Goal: Communication & Community: Share content

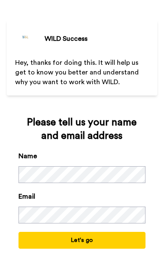
click at [124, 241] on button "Let's go" at bounding box center [83, 240] width 128 height 17
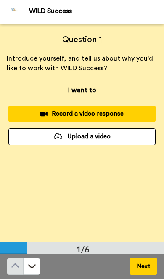
click at [82, 109] on div "Record a video response" at bounding box center [82, 113] width 134 height 9
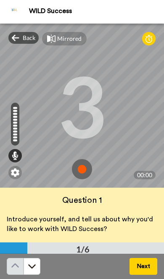
click at [88, 171] on img at bounding box center [82, 169] width 20 height 20
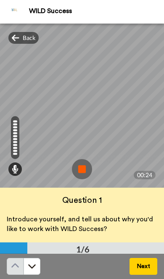
click at [147, 265] on button "Next" at bounding box center [144, 266] width 28 height 17
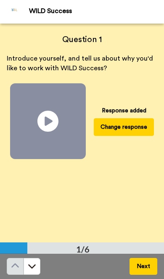
click at [141, 122] on button "Change response" at bounding box center [124, 127] width 60 height 18
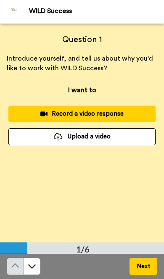
click at [130, 115] on div "Record a video response" at bounding box center [82, 113] width 134 height 9
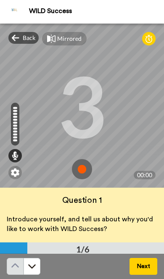
click at [86, 170] on img at bounding box center [82, 169] width 20 height 20
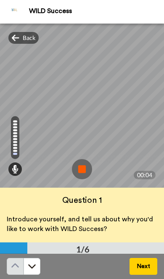
click at [91, 167] on img at bounding box center [82, 169] width 20 height 20
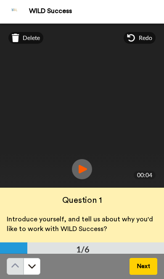
click at [135, 40] on icon at bounding box center [131, 38] width 8 height 8
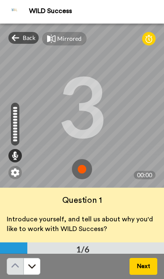
click at [84, 163] on img at bounding box center [82, 169] width 20 height 20
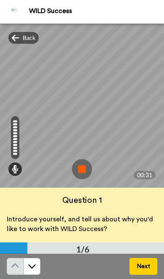
click at [35, 37] on div "Back" at bounding box center [23, 38] width 30 height 12
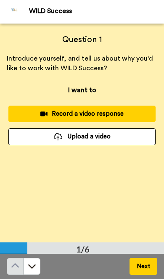
click at [124, 114] on div "Record a video response" at bounding box center [82, 113] width 134 height 9
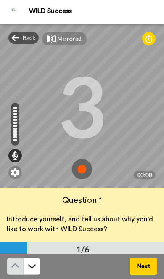
click at [86, 167] on img at bounding box center [82, 169] width 20 height 20
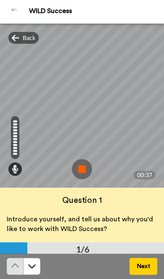
click at [149, 265] on button "Next" at bounding box center [144, 266] width 28 height 17
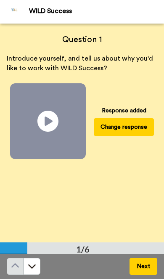
scroll to position [219, 0]
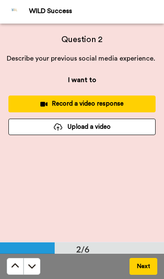
click at [130, 106] on div "Record a video response" at bounding box center [82, 103] width 134 height 9
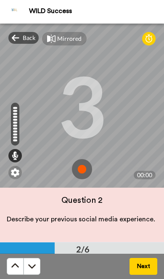
click at [86, 173] on img at bounding box center [82, 169] width 20 height 20
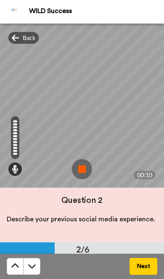
click at [35, 43] on div "Back" at bounding box center [23, 38] width 30 height 12
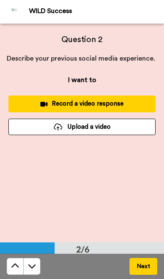
click at [110, 103] on div "Record a video response" at bounding box center [82, 103] width 134 height 9
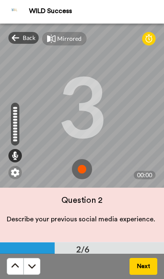
click at [88, 169] on img at bounding box center [82, 169] width 20 height 20
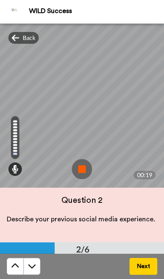
click at [81, 167] on img at bounding box center [82, 169] width 20 height 20
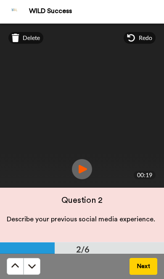
click at [33, 42] on span "Delete" at bounding box center [31, 38] width 17 height 8
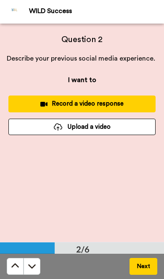
click at [110, 106] on div "Record a video response" at bounding box center [82, 103] width 134 height 9
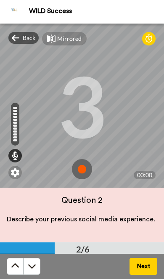
click at [81, 168] on img at bounding box center [82, 169] width 20 height 20
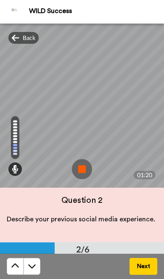
click at [32, 41] on span "Back" at bounding box center [29, 38] width 13 height 8
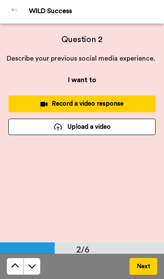
click at [122, 105] on div "Record a video response" at bounding box center [82, 103] width 134 height 9
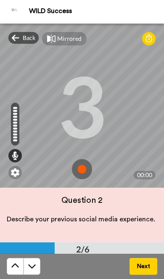
click at [81, 171] on img at bounding box center [82, 169] width 20 height 20
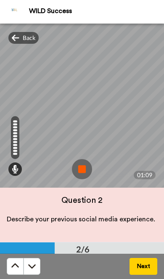
click at [84, 166] on img at bounding box center [82, 169] width 20 height 20
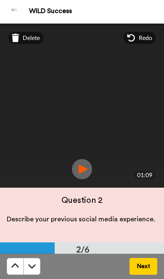
click at [18, 35] on icon at bounding box center [16, 38] width 8 height 8
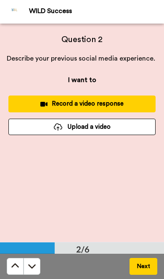
click at [34, 106] on div "Record a video response" at bounding box center [82, 103] width 134 height 9
